Goal: Find specific fact: Find specific fact

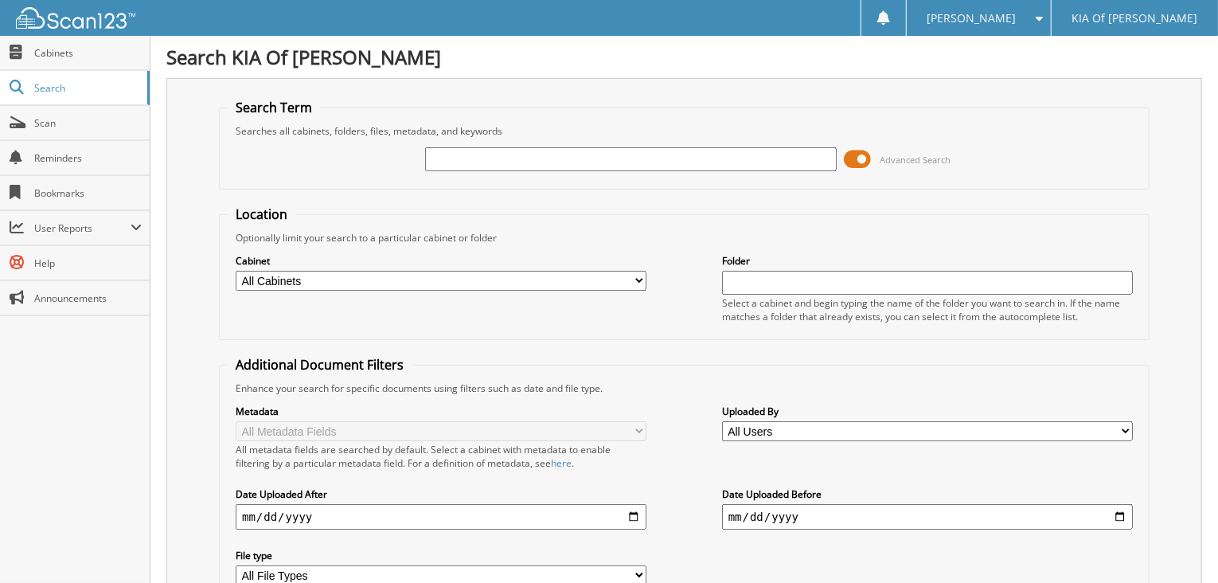
click at [476, 153] on input "text" at bounding box center [630, 159] width 411 height 24
type input "6"
type input "6155570"
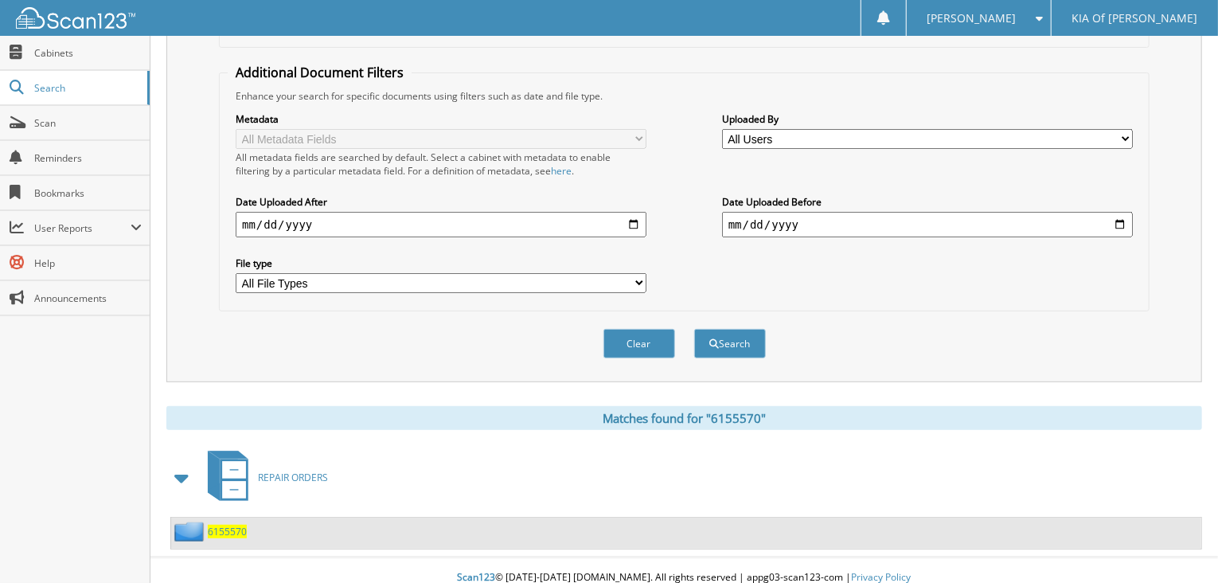
scroll to position [292, 0]
click at [221, 525] on span "6155570" at bounding box center [227, 532] width 39 height 14
